Goal: Check status

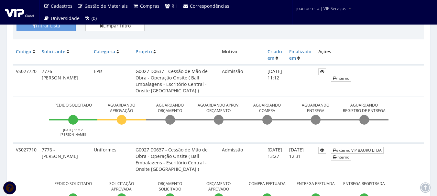
scroll to position [162, 0]
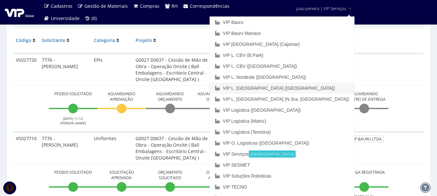
click at [323, 89] on link "VIP L. [GEOGRAPHIC_DATA] ([GEOGRAPHIC_DATA])" at bounding box center [282, 88] width 144 height 11
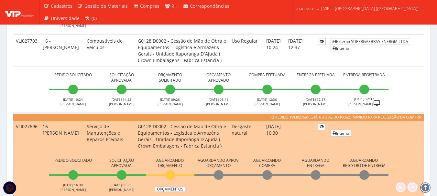
scroll to position [259, 0]
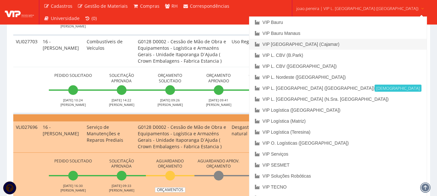
click at [319, 44] on link "VIP [GEOGRAPHIC_DATA] (Cajamar)" at bounding box center [337, 44] width 177 height 11
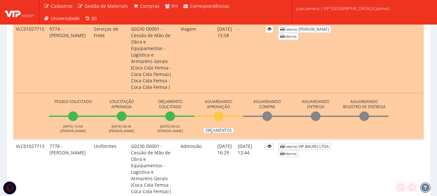
scroll to position [485, 0]
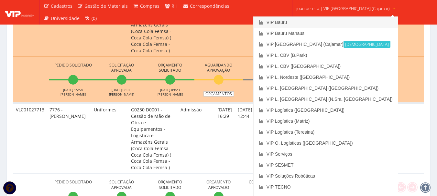
click at [310, 20] on link "VIP Bauru" at bounding box center [325, 22] width 144 height 11
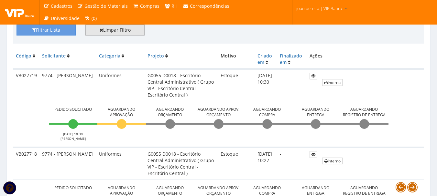
scroll to position [226, 0]
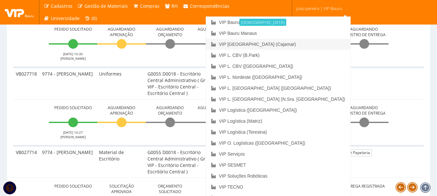
click at [304, 47] on link "VIP [GEOGRAPHIC_DATA] (Cajamar)" at bounding box center [278, 44] width 144 height 11
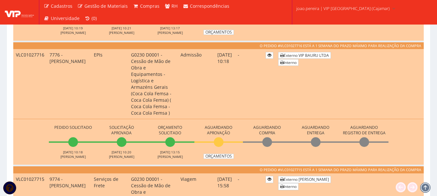
scroll to position [356, 0]
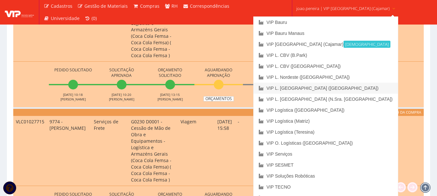
click at [330, 89] on link "VIP L. [GEOGRAPHIC_DATA] ([GEOGRAPHIC_DATA])" at bounding box center [325, 88] width 144 height 11
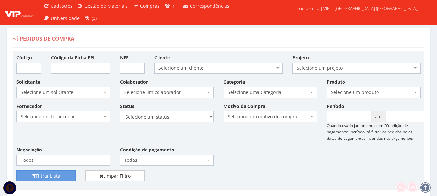
click at [239, 148] on div "Fornecedor Selecione um fornecedor ******** ******** 1000 MARCAS [GEOGRAPHIC_DA…" at bounding box center [218, 137] width 413 height 68
click at [279, 153] on div "Fornecedor Selecione um fornecedor ******** ******** 1000 MARCAS [GEOGRAPHIC_DA…" at bounding box center [218, 137] width 413 height 68
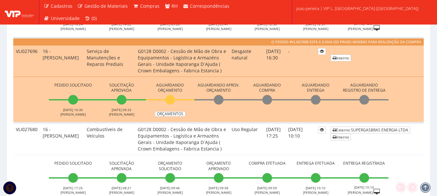
scroll to position [323, 0]
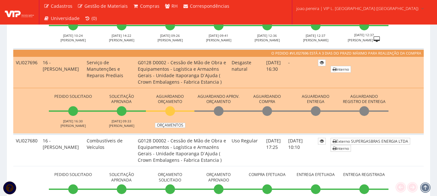
click at [255, 123] on li "Aguardando Compra" at bounding box center [267, 110] width 48 height 36
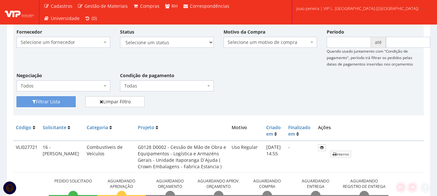
scroll to position [162, 0]
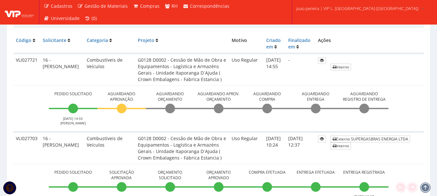
click at [230, 124] on li "Aguardando Aprov. Orçamento" at bounding box center [218, 108] width 48 height 36
click at [26, 101] on td "Pedido Solicitado 16/09/2025 14:55 JOSE SIQUEIRA Aguardando Aprovação Aguardand…" at bounding box center [218, 108] width 410 height 47
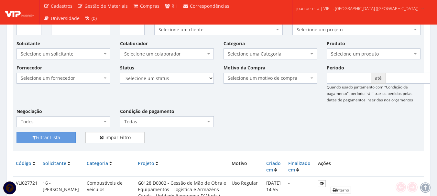
scroll to position [0, 0]
